Goal: Check status: Check status

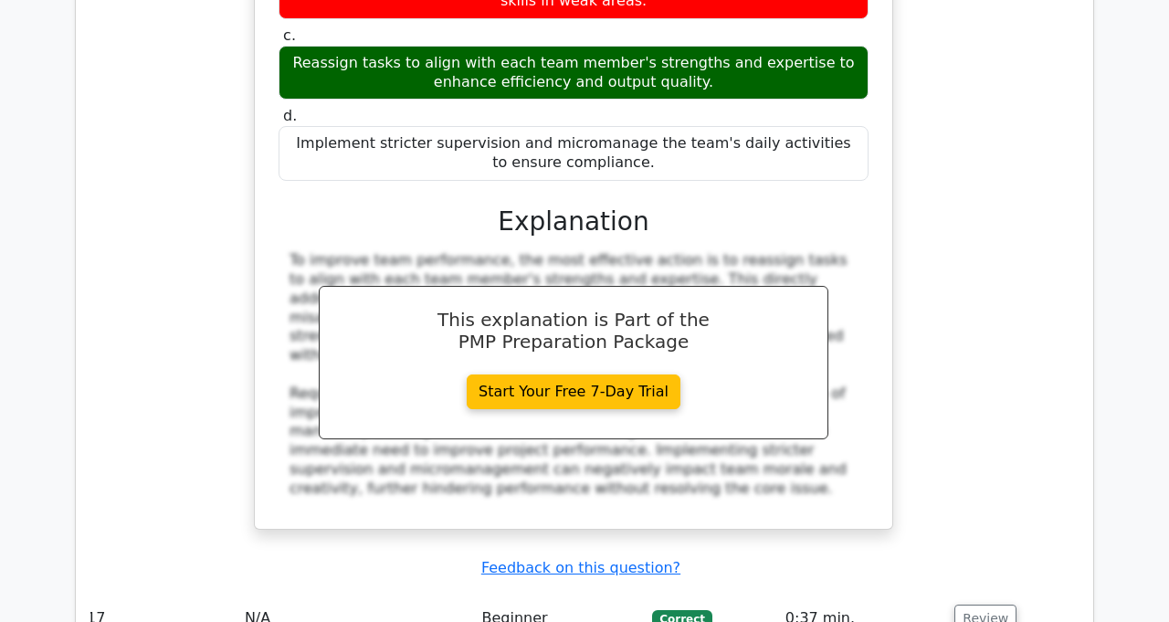
scroll to position [2761, 0]
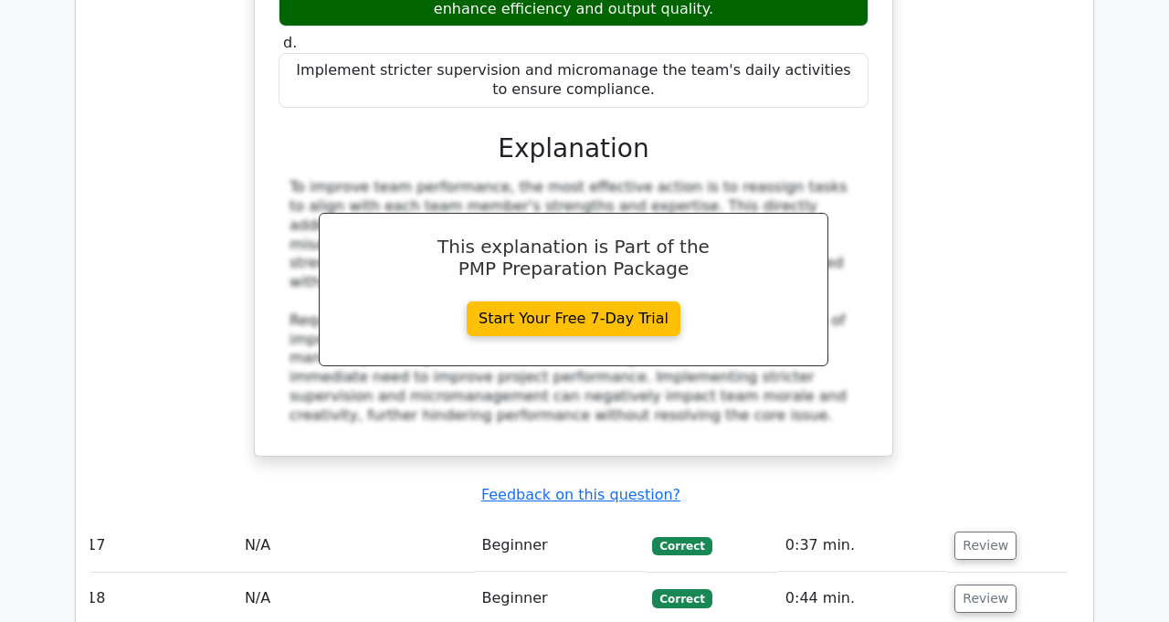
click at [966, 531] on button "Review" at bounding box center [985, 545] width 62 height 28
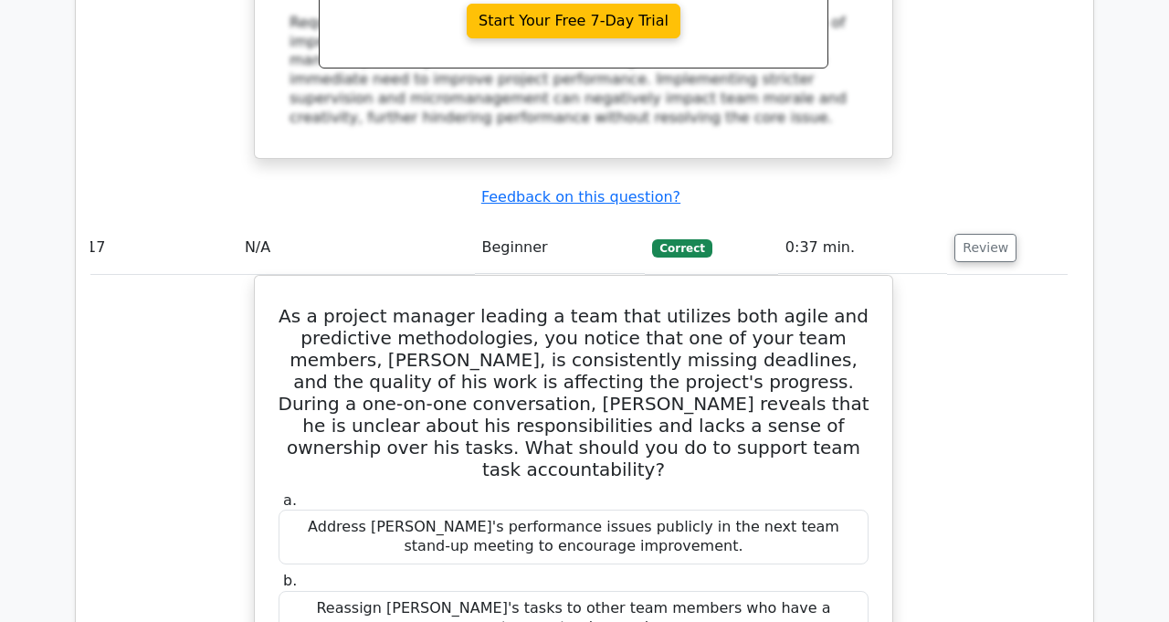
scroll to position [3058, 0]
click at [985, 234] on button "Review" at bounding box center [985, 248] width 62 height 28
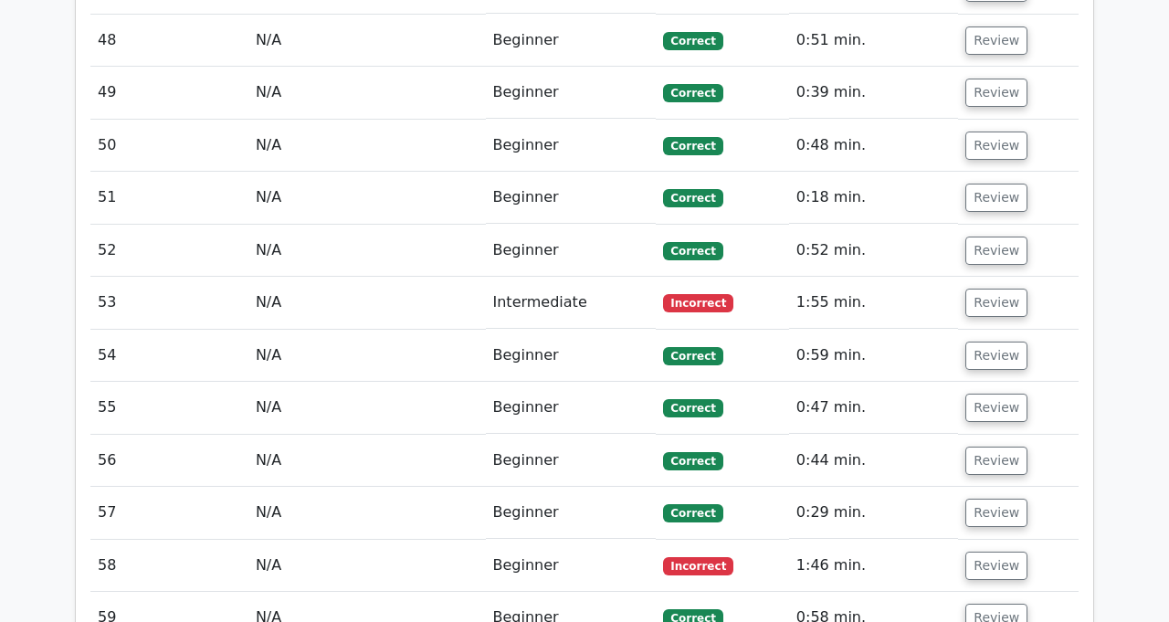
scroll to position [5881, 0]
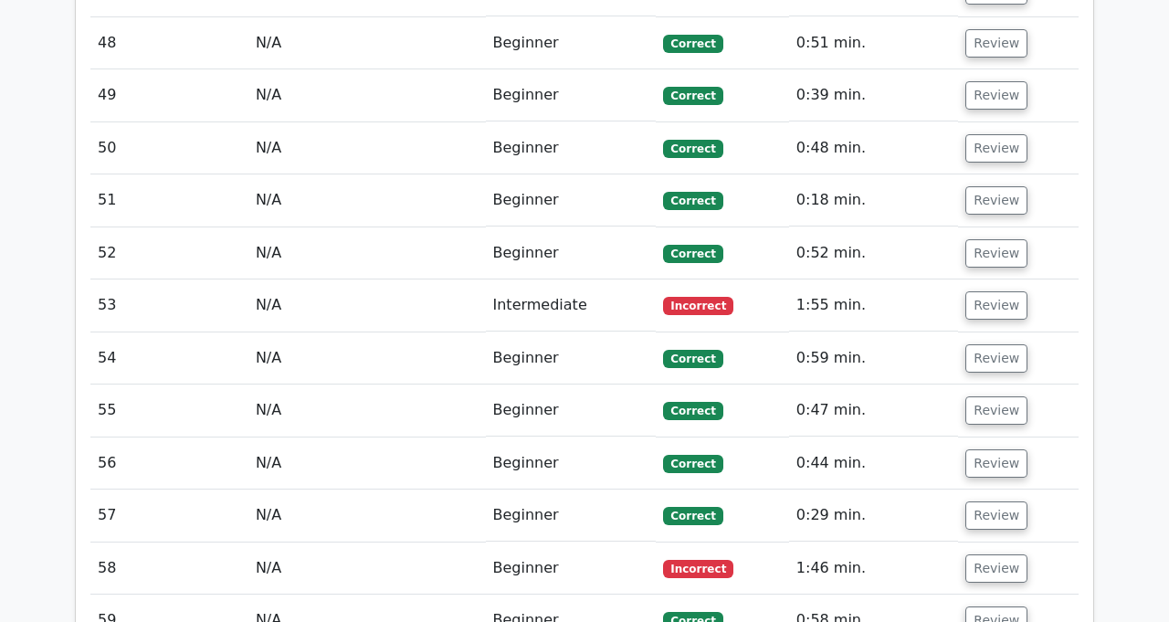
click at [988, 291] on button "Review" at bounding box center [996, 305] width 62 height 28
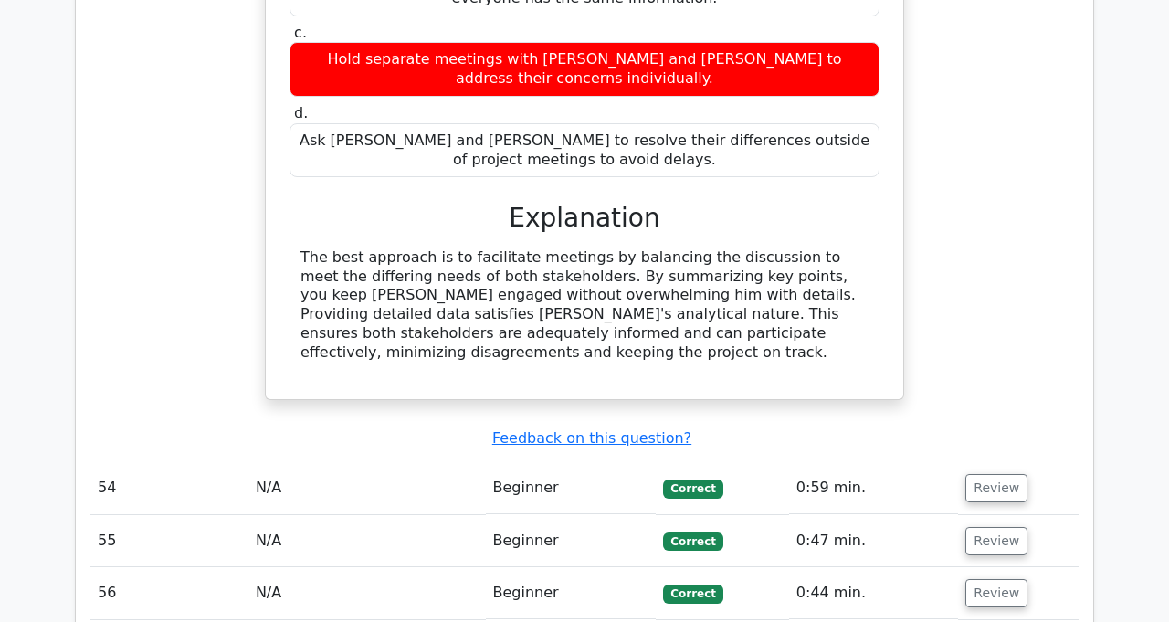
scroll to position [6637, 0]
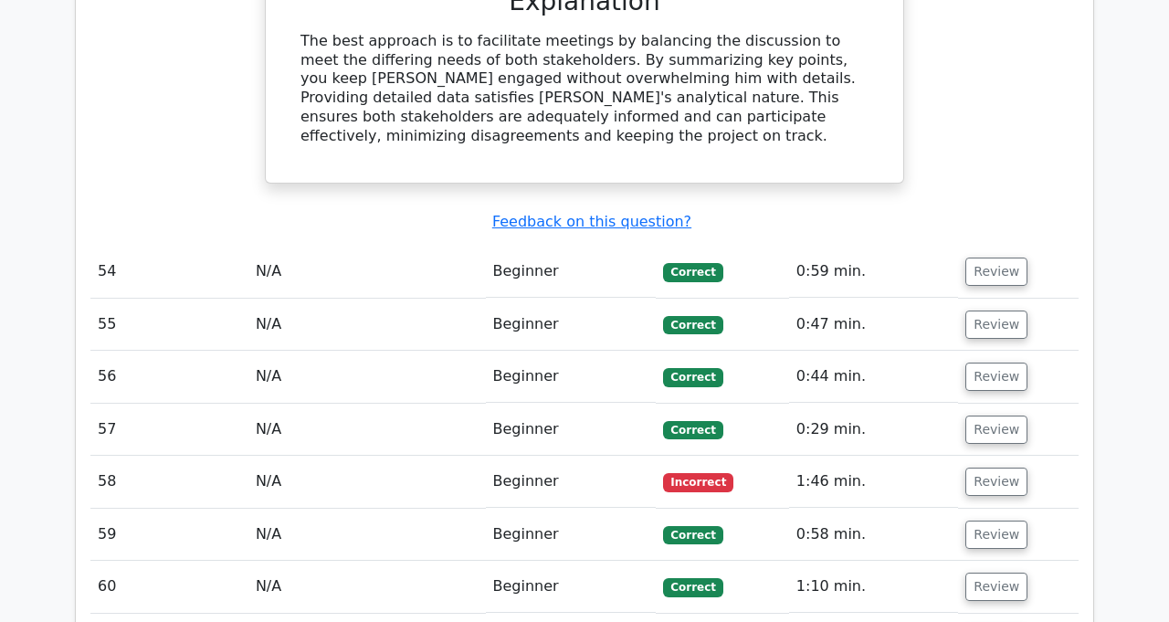
scroll to position [6860, 0]
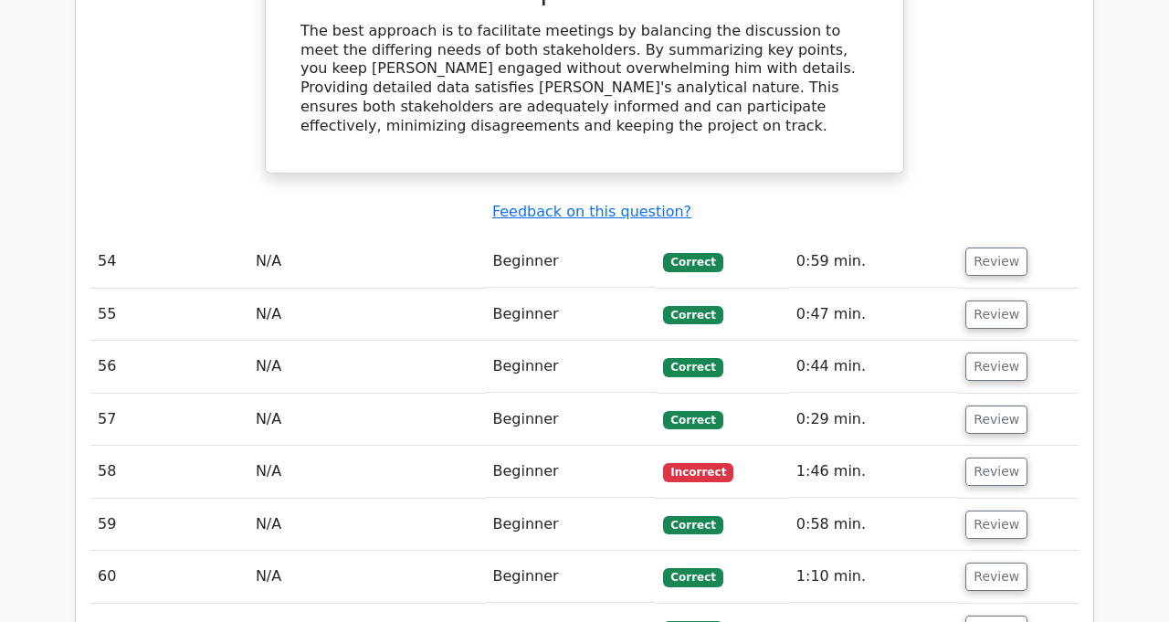
click at [985, 457] on button "Review" at bounding box center [996, 471] width 62 height 28
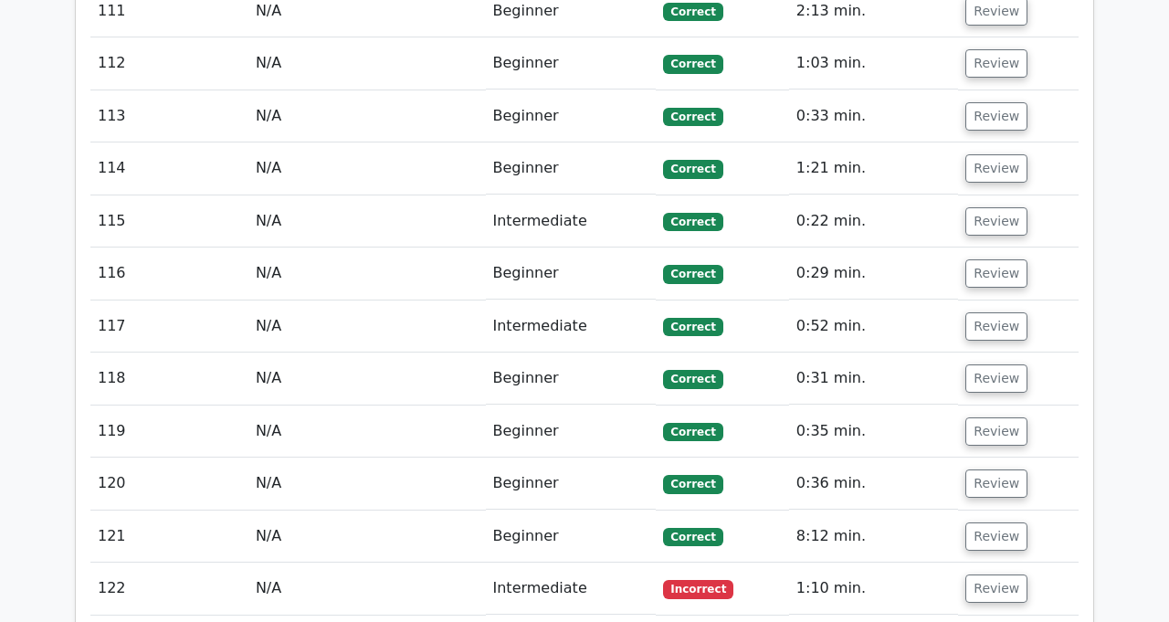
scroll to position [11046, 0]
click at [982, 574] on button "Review" at bounding box center [996, 588] width 62 height 28
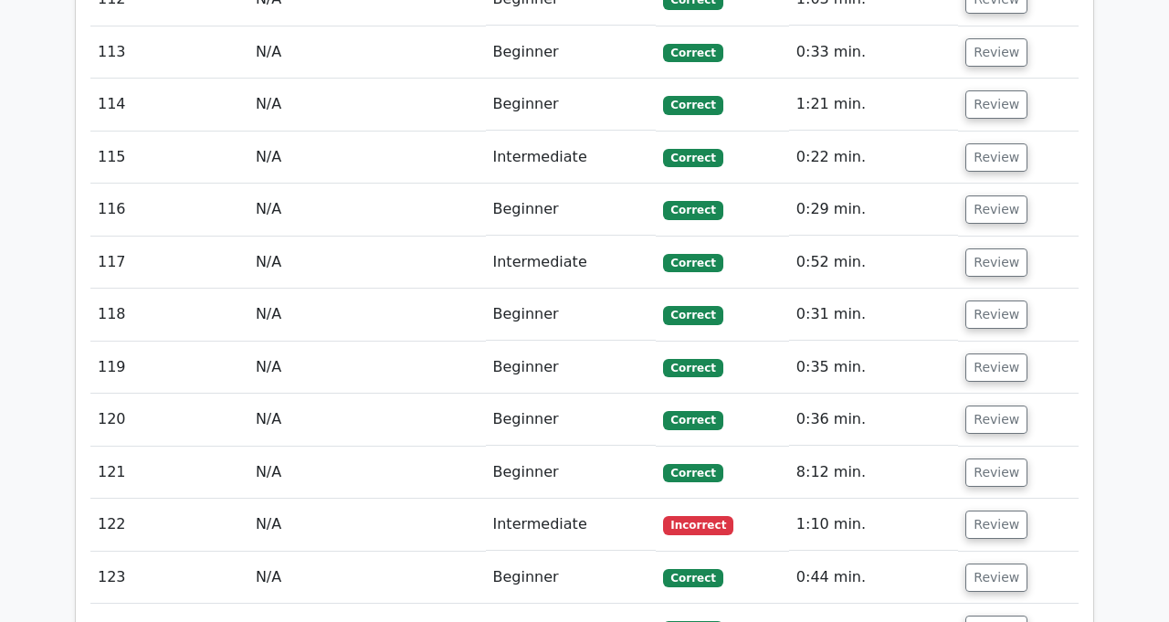
scroll to position [11077, 0]
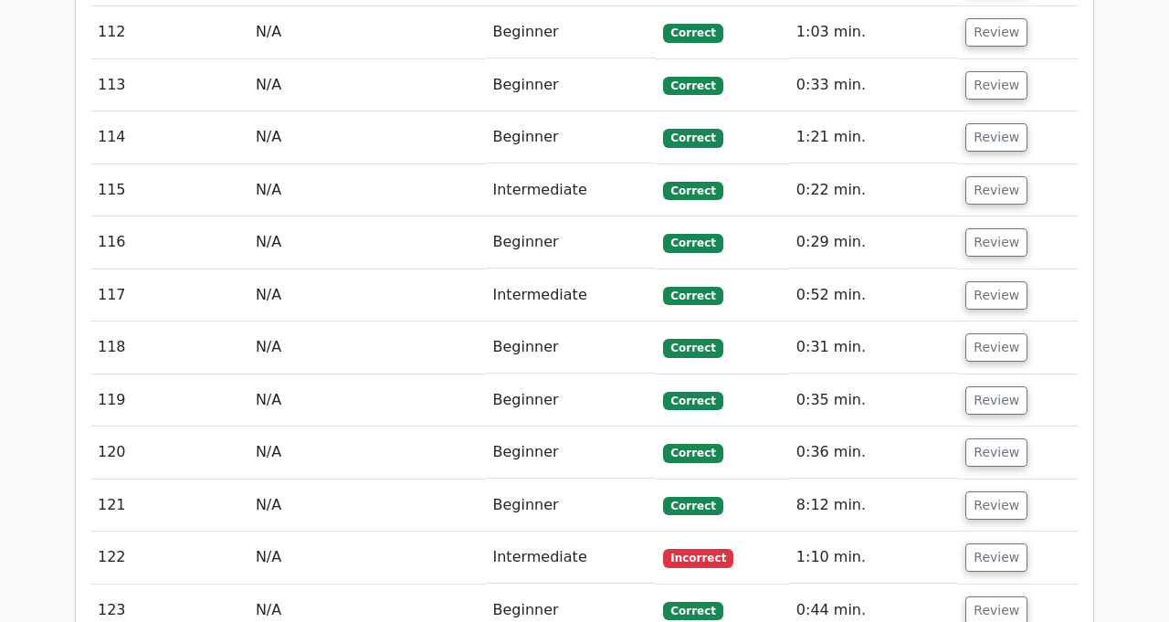
click at [997, 543] on button "Review" at bounding box center [996, 557] width 62 height 28
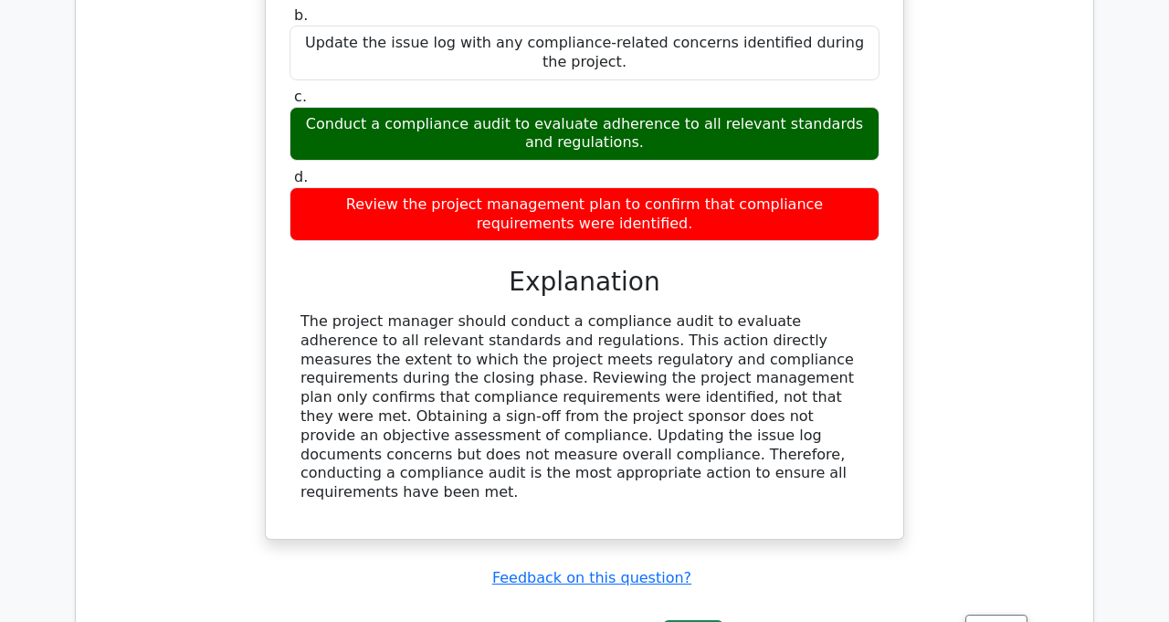
scroll to position [11897, 0]
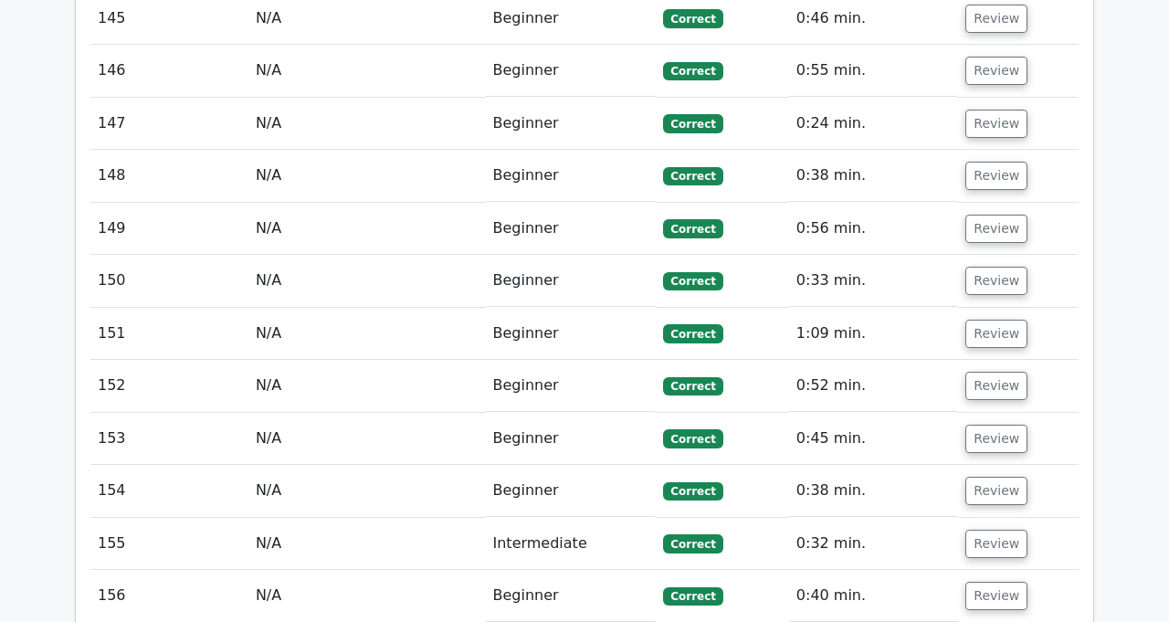
scroll to position [14510, 0]
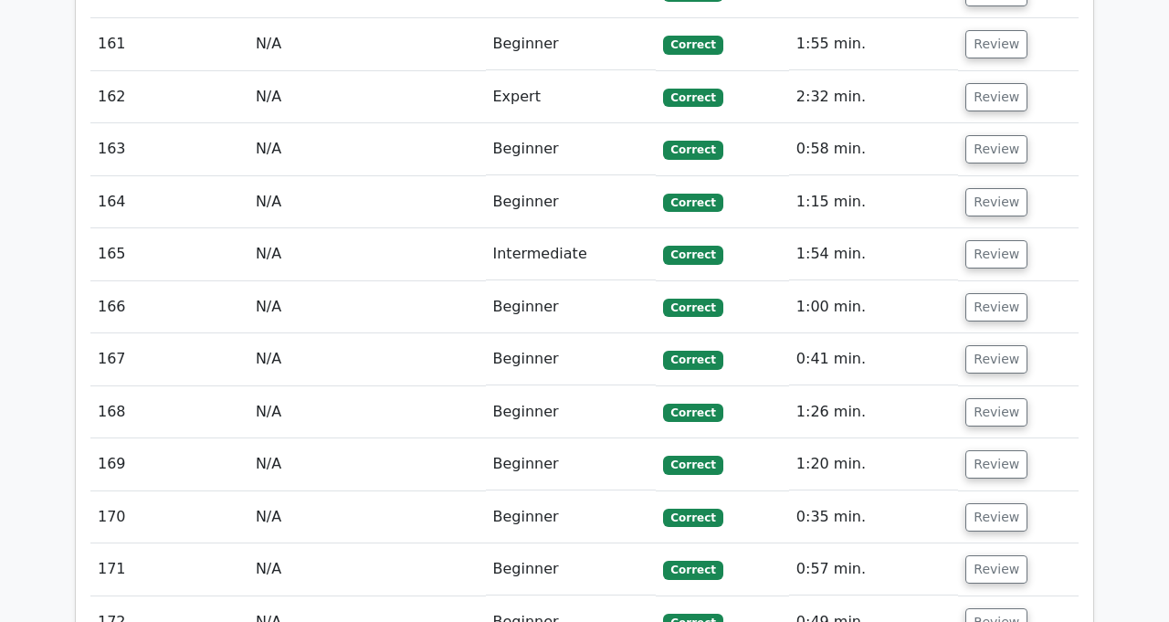
scroll to position [16277, 0]
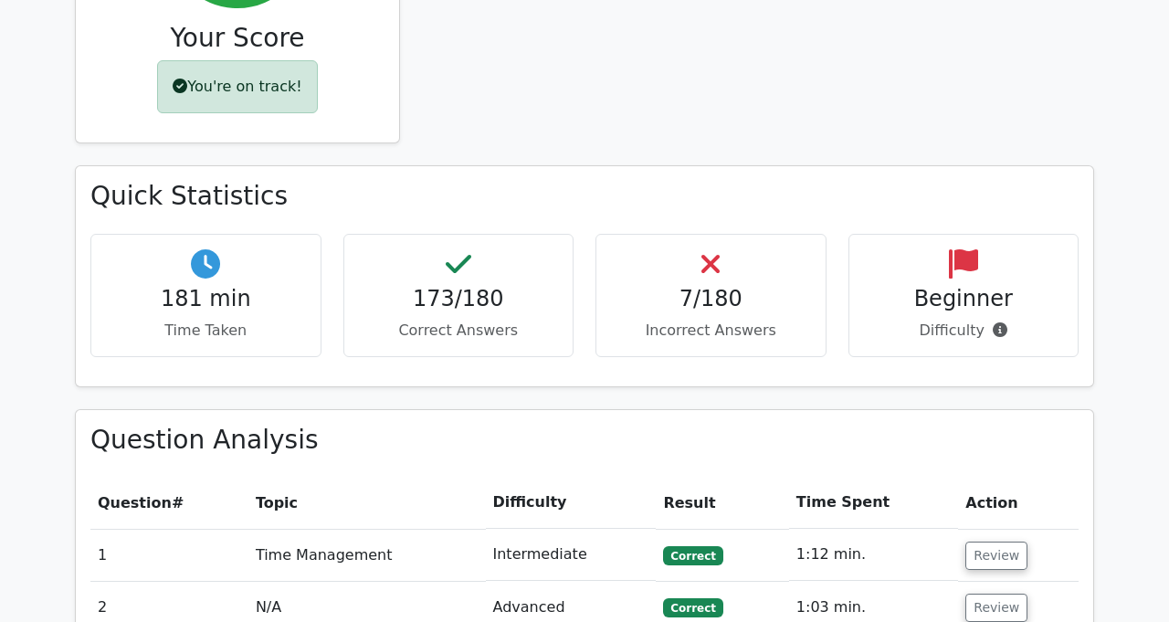
scroll to position [954, 0]
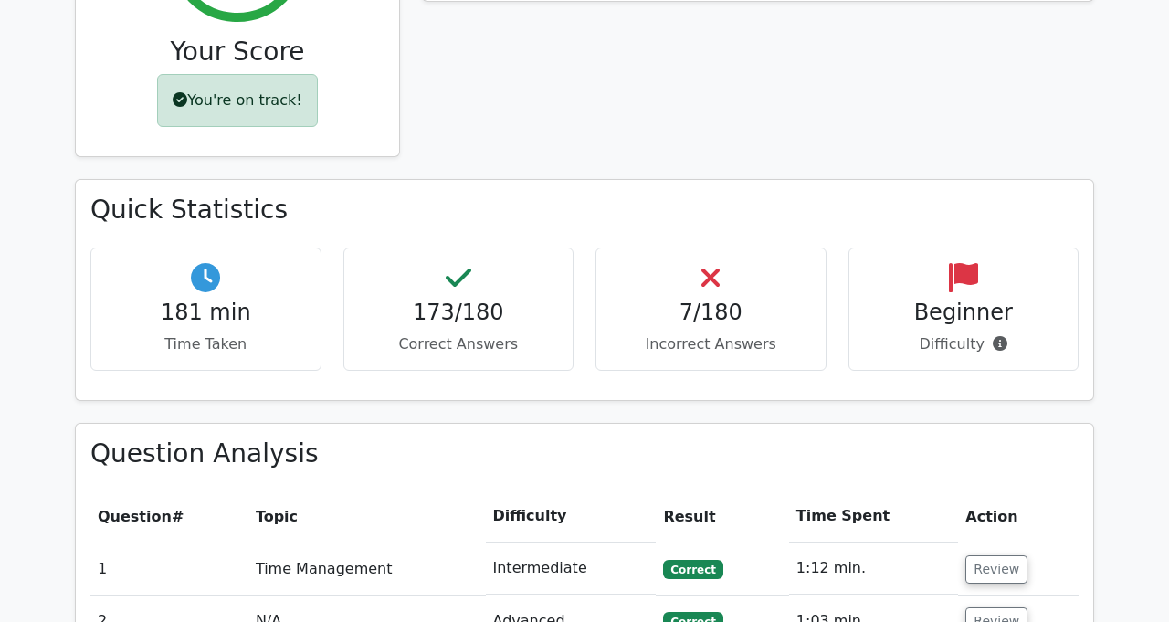
click at [705, 263] on icon at bounding box center [710, 277] width 18 height 29
click at [714, 247] on div "7/180 Incorrect Answers" at bounding box center [710, 308] width 231 height 123
click at [717, 333] on p "Incorrect Answers" at bounding box center [711, 344] width 200 height 22
click at [712, 247] on div "7/180 Incorrect Answers" at bounding box center [710, 308] width 231 height 123
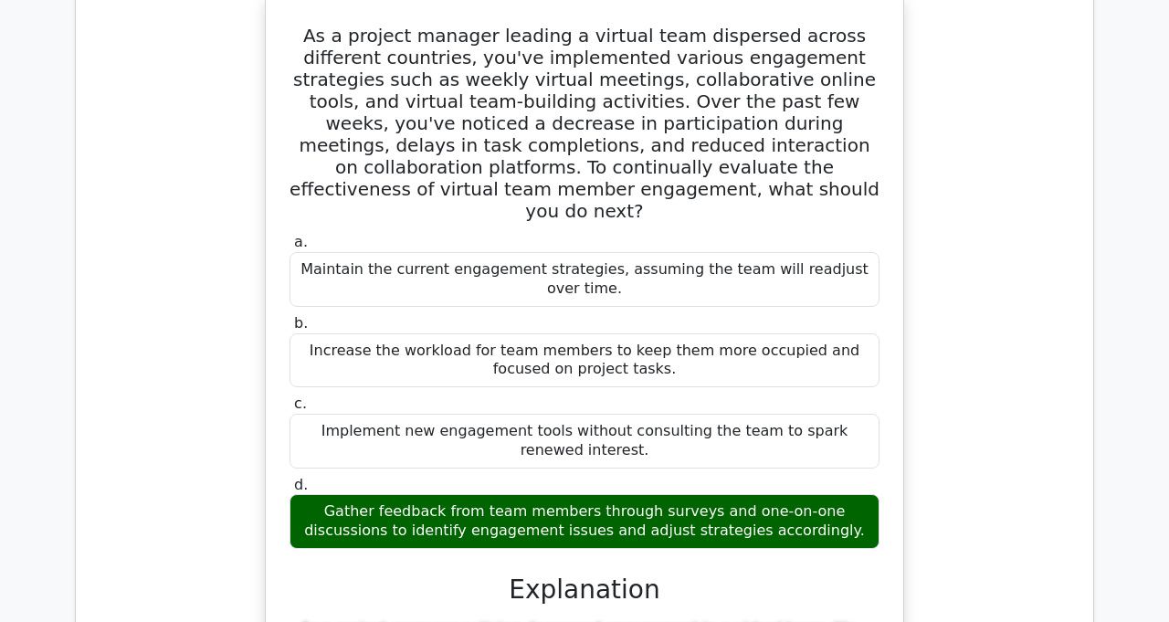
scroll to position [17872, 0]
